Goal: Task Accomplishment & Management: Complete application form

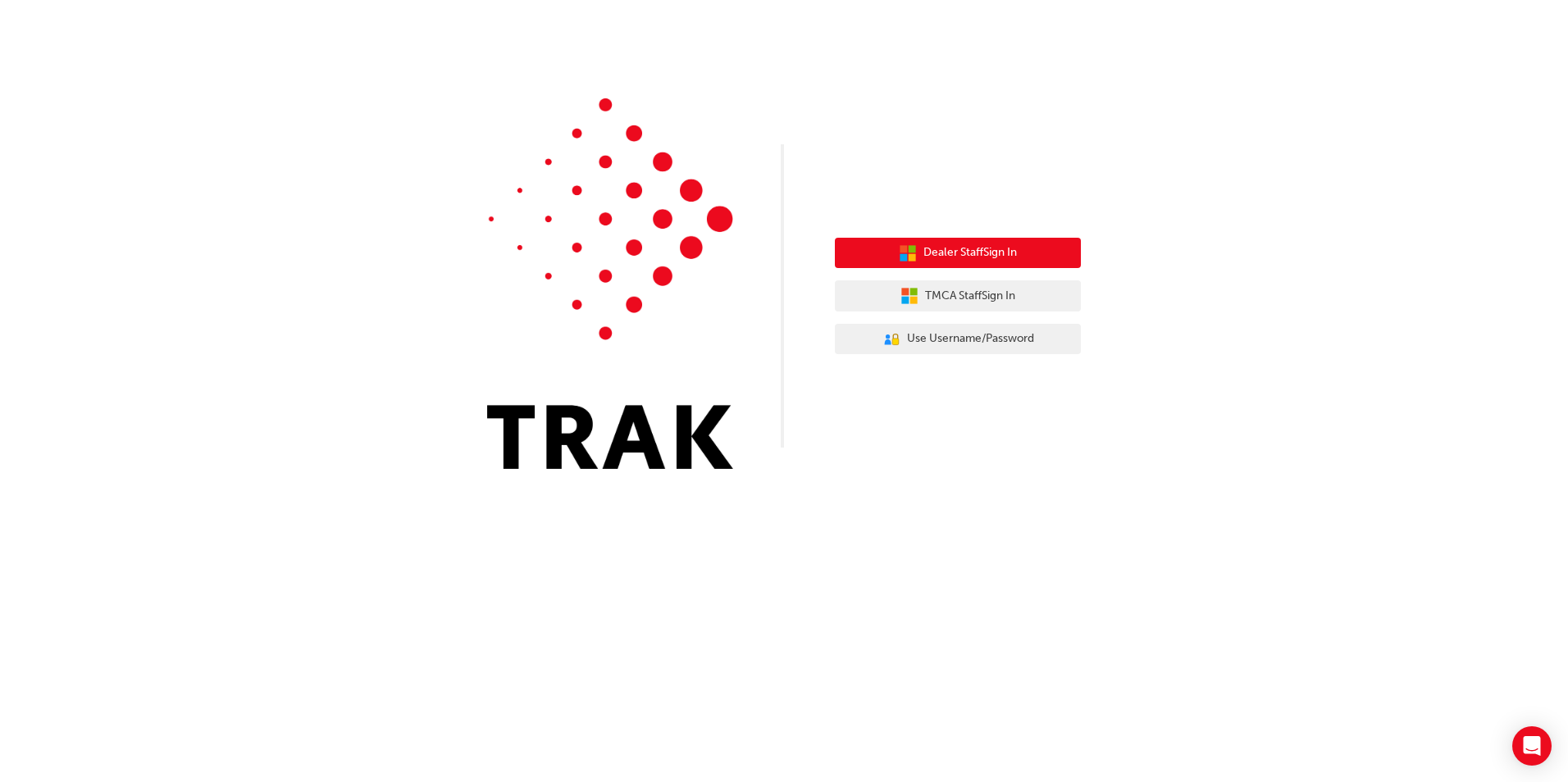
click at [968, 253] on span "Dealer Staff Sign In" at bounding box center [969, 253] width 93 height 19
click at [909, 261] on icon "button" at bounding box center [913, 257] width 8 height 8
